Goal: Find contact information: Find contact information

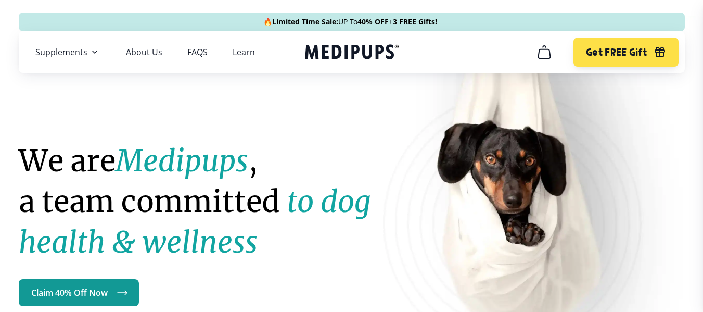
click at [545, 52] on icon "cart" at bounding box center [544, 52] width 17 height 17
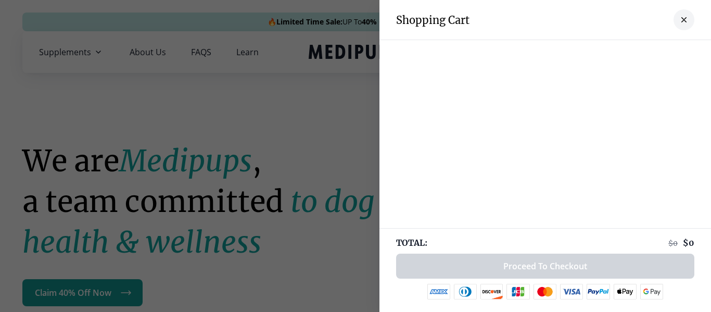
click at [679, 22] on button "close-cart" at bounding box center [684, 19] width 21 height 21
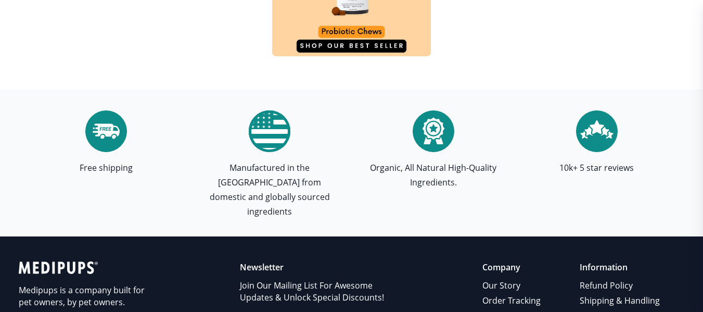
scroll to position [3228, 0]
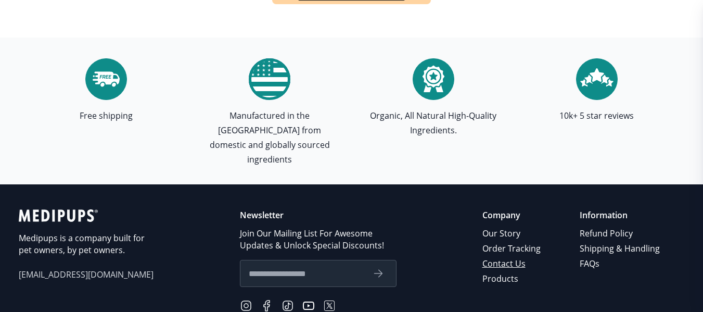
click at [497, 256] on link "Contact Us" at bounding box center [513, 263] width 60 height 15
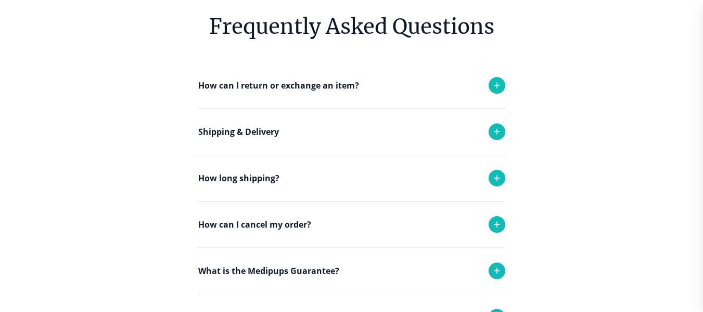
scroll to position [208, 0]
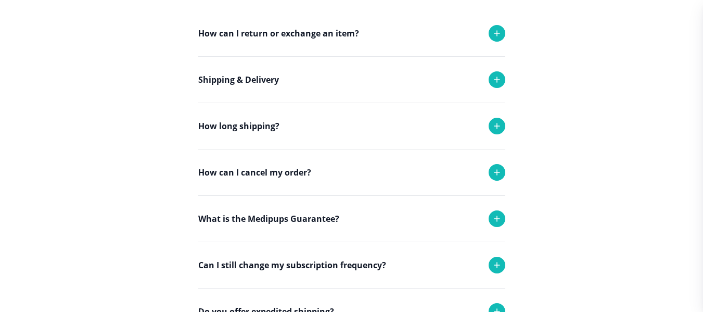
click at [501, 166] on icon at bounding box center [497, 172] width 12 height 12
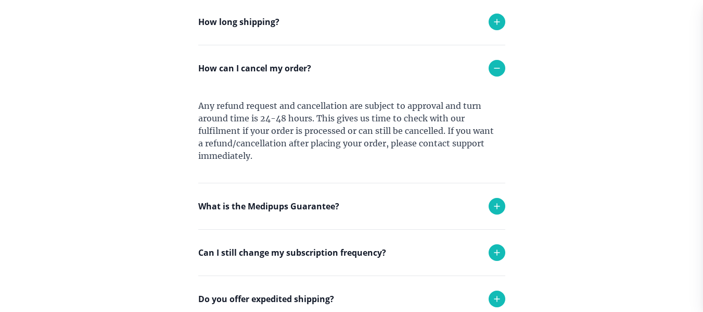
scroll to position [364, 0]
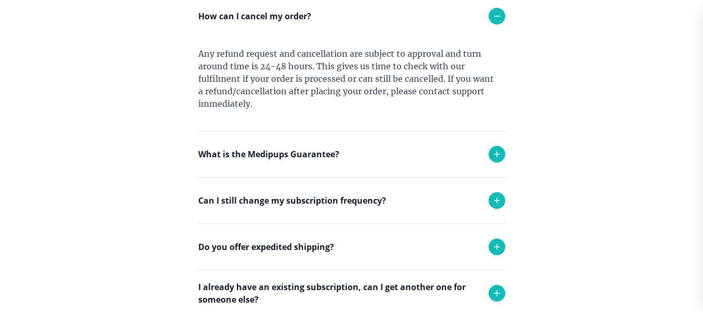
click at [497, 199] on icon at bounding box center [497, 200] width 5 height 5
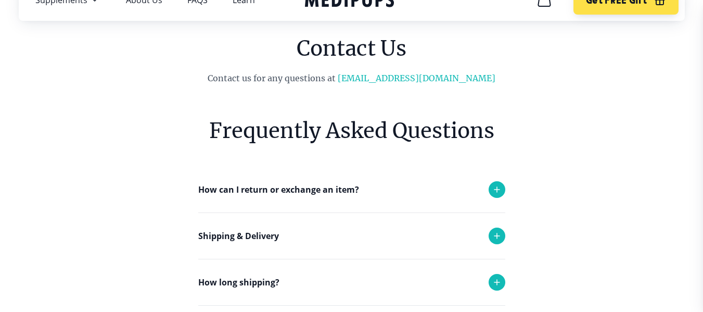
scroll to position [0, 0]
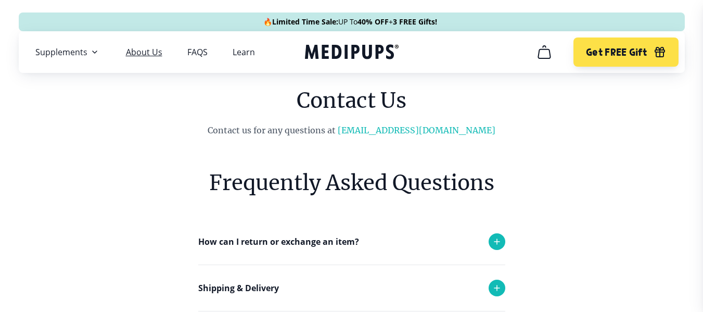
click at [146, 49] on link "About Us" at bounding box center [144, 52] width 36 height 10
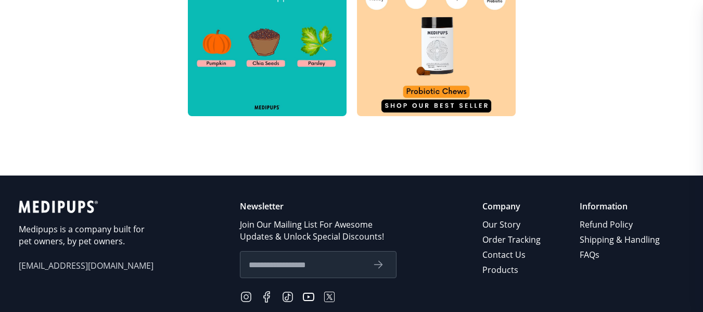
scroll to position [625, 0]
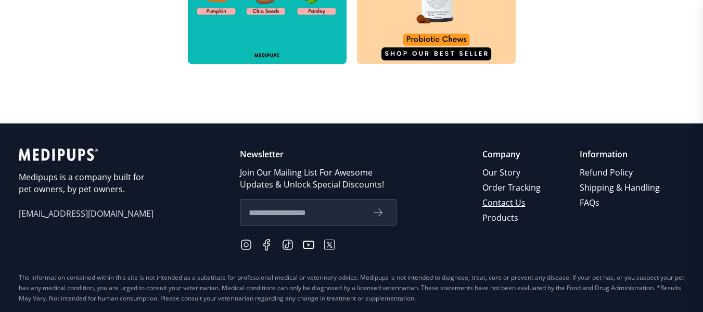
click at [523, 199] on link "Contact Us" at bounding box center [513, 202] width 60 height 15
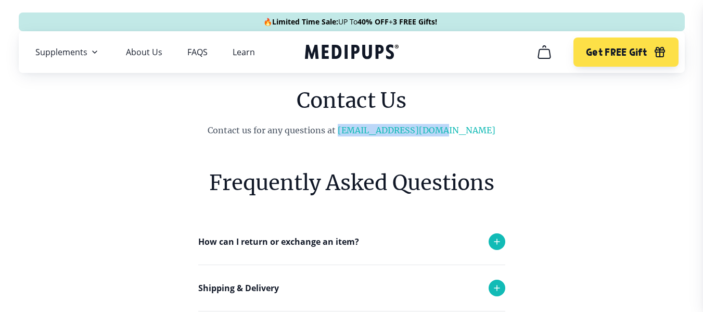
drag, startPoint x: 472, startPoint y: 128, endPoint x: 367, endPoint y: 136, distance: 105.0
click at [367, 136] on p "Contact us for any questions at [EMAIL_ADDRESS][DOMAIN_NAME]" at bounding box center [352, 130] width 424 height 12
copy link "[EMAIL_ADDRESS][DOMAIN_NAME]"
